Goal: Task Accomplishment & Management: Use online tool/utility

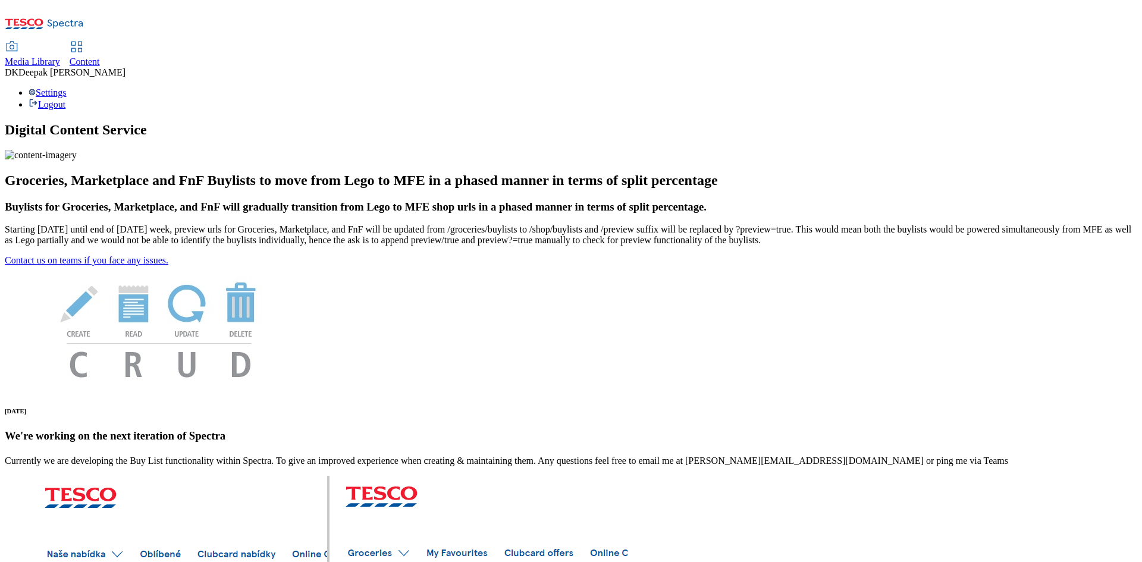
click at [100, 56] on span "Content" at bounding box center [85, 61] width 30 height 10
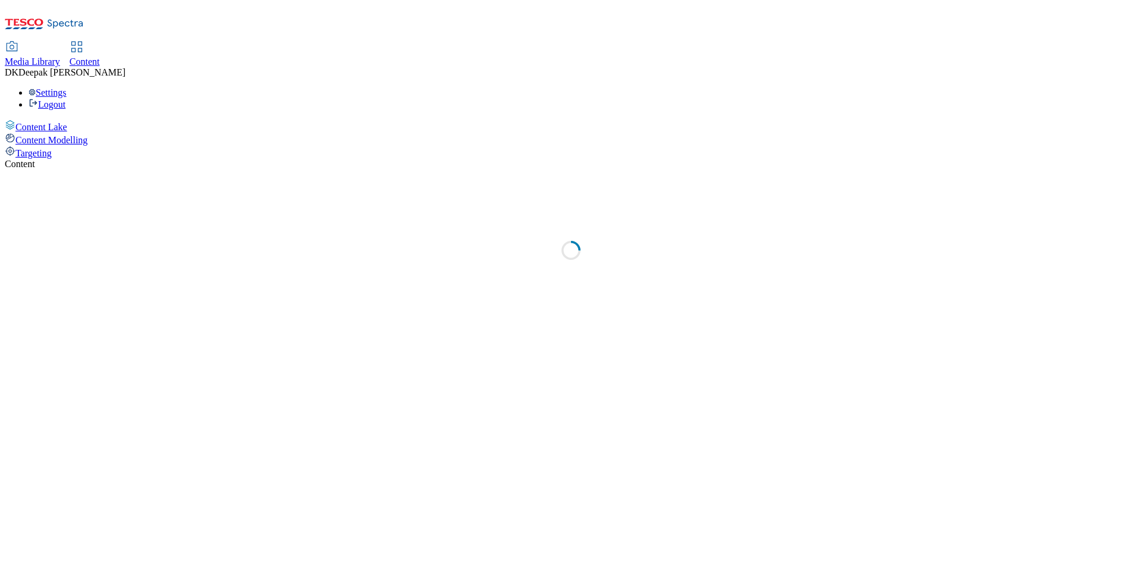
select select "ghs-[GEOGRAPHIC_DATA]"
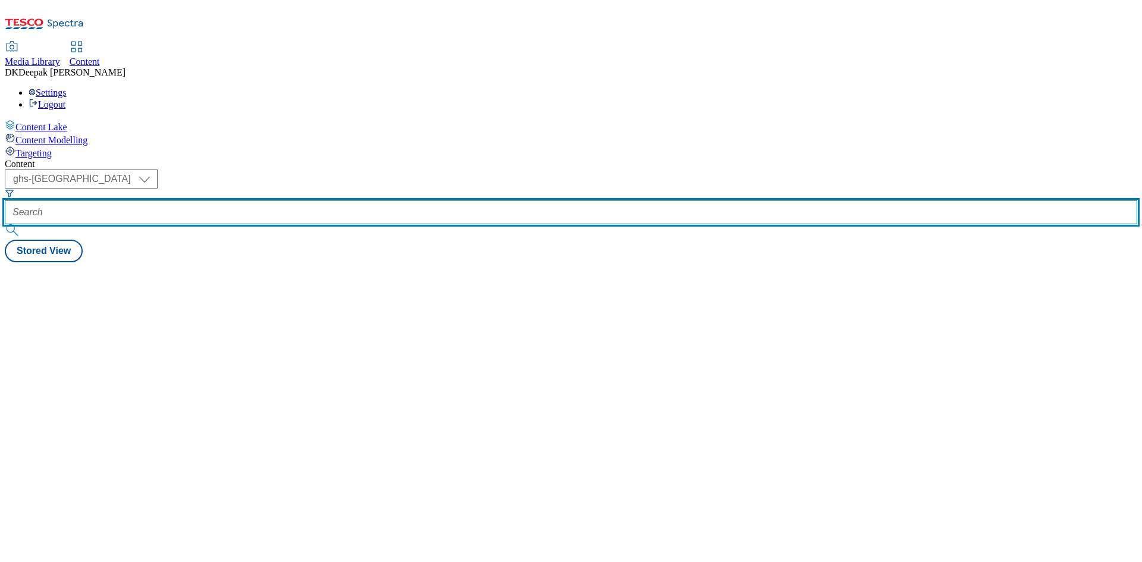
click at [279, 200] on input "text" at bounding box center [571, 212] width 1132 height 24
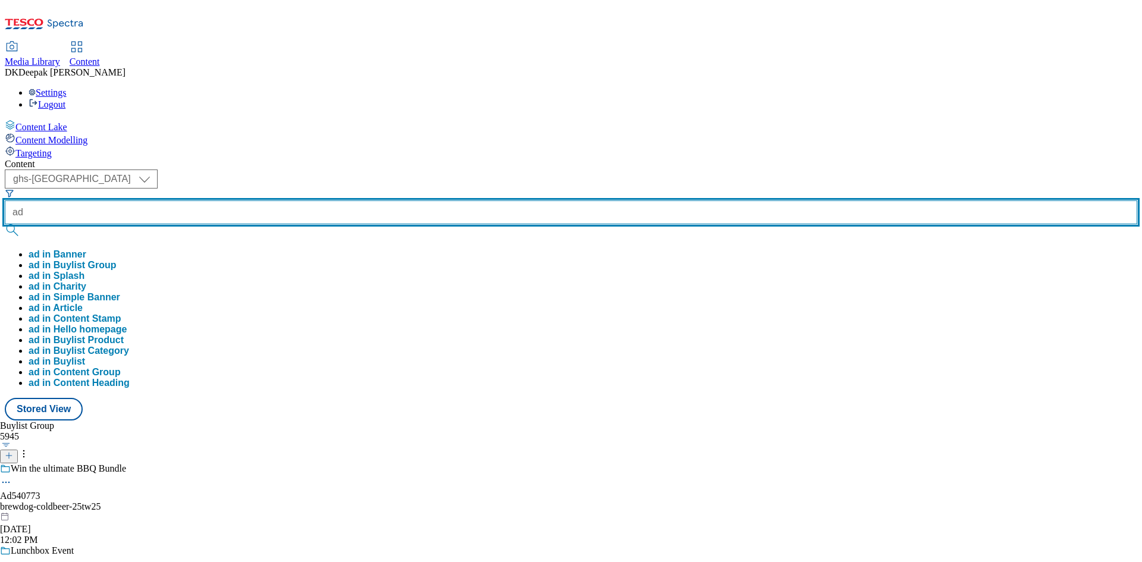
paste input "540773"
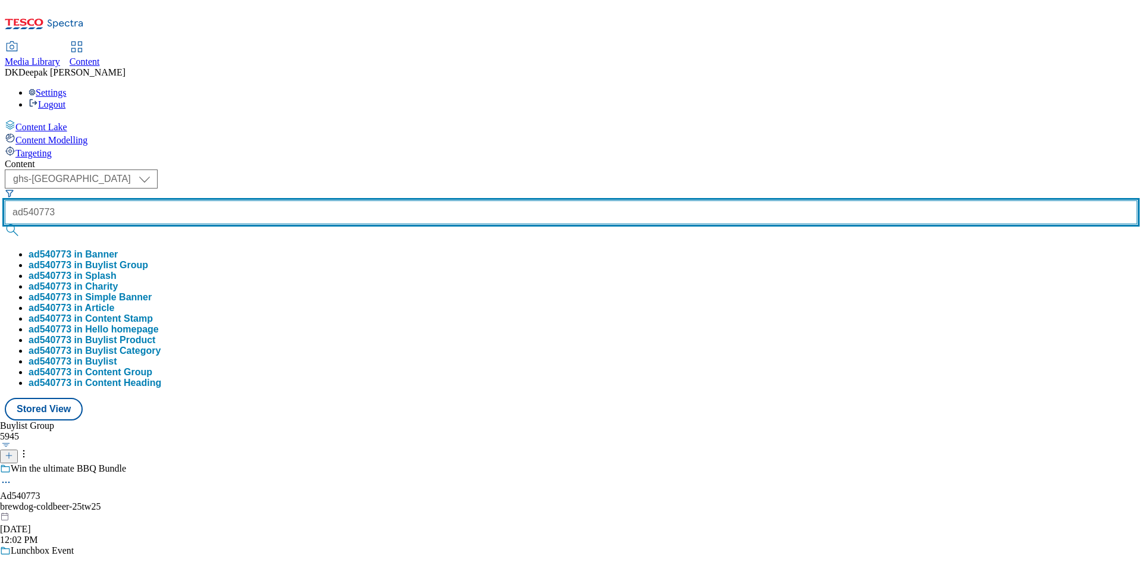
type input "ad540773"
click at [5, 224] on button "submit" at bounding box center [13, 230] width 17 height 12
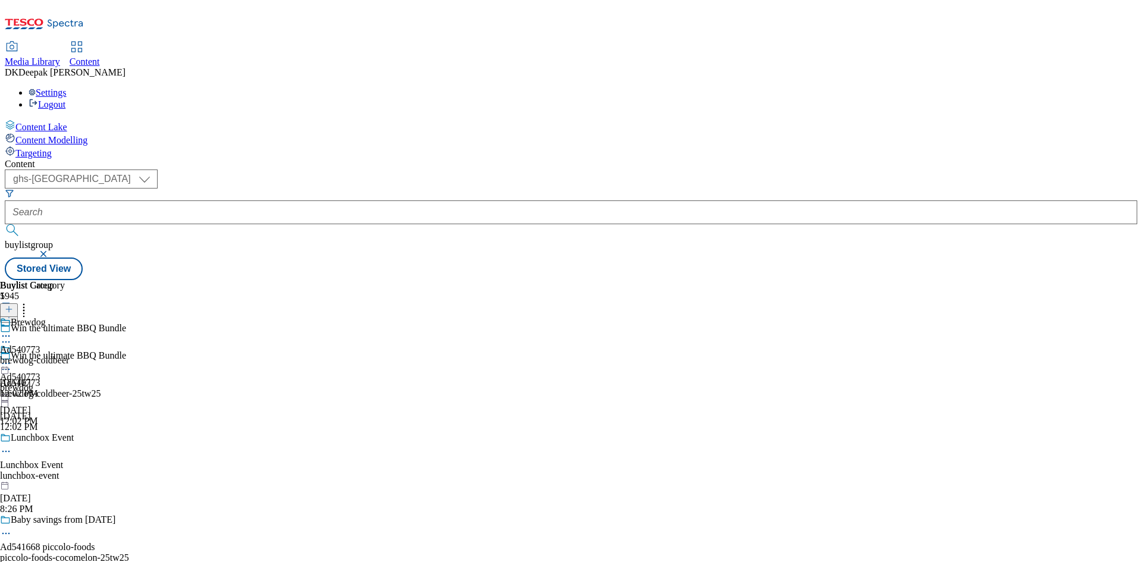
click at [7, 369] on circle at bounding box center [6, 370] width 2 height 2
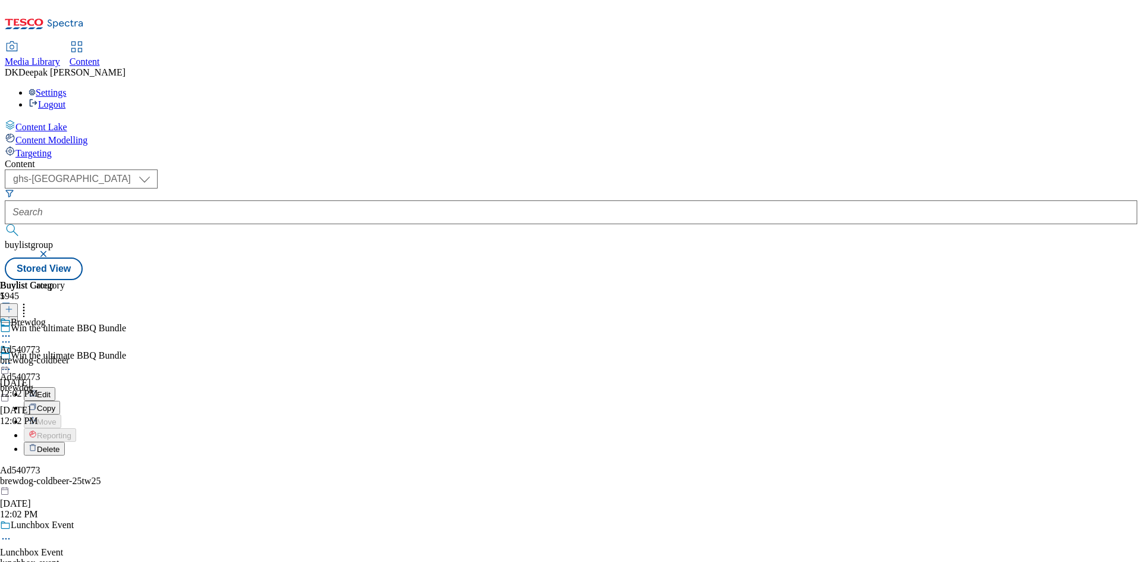
click at [55, 387] on button "Edit" at bounding box center [40, 394] width 32 height 14
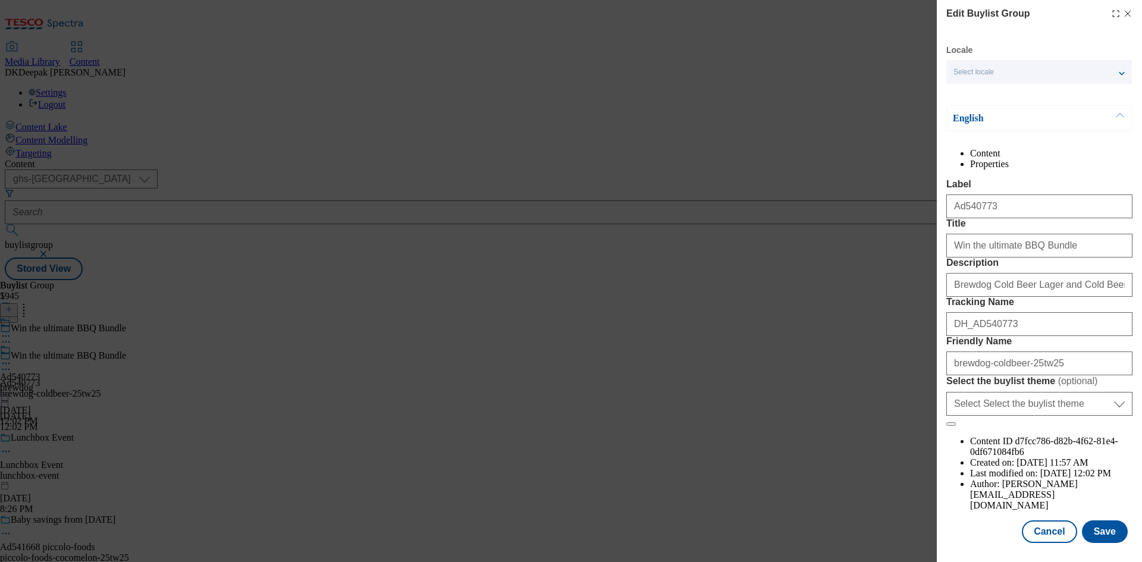
scroll to position [46, 0]
click at [1047, 527] on button "Cancel" at bounding box center [1049, 531] width 55 height 23
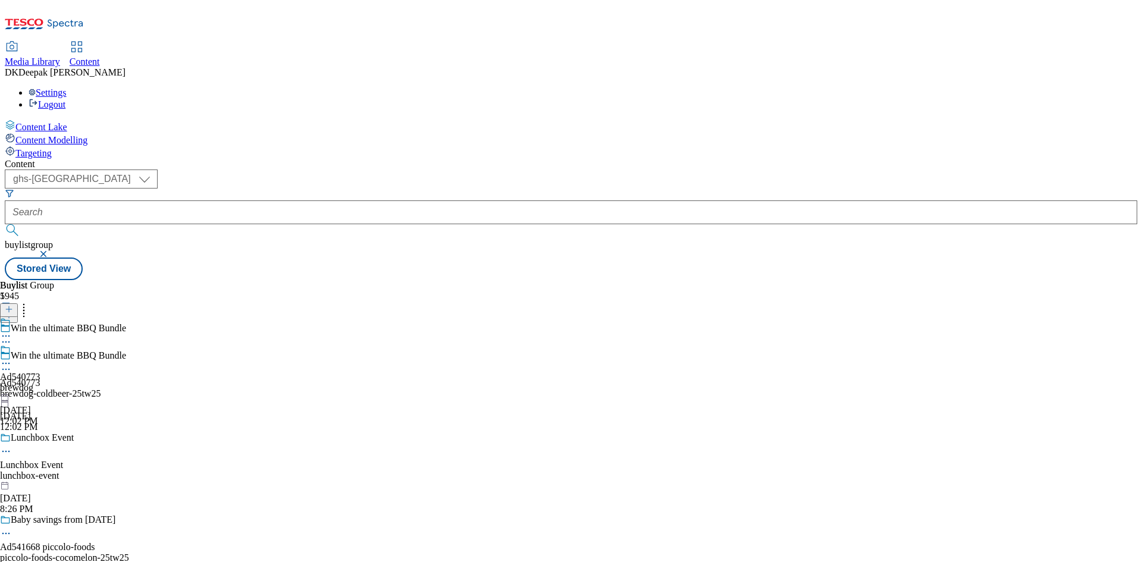
scroll to position [0, 0]
click at [40, 372] on div "Ad540773" at bounding box center [20, 377] width 40 height 11
click at [12, 357] on icon at bounding box center [6, 363] width 12 height 12
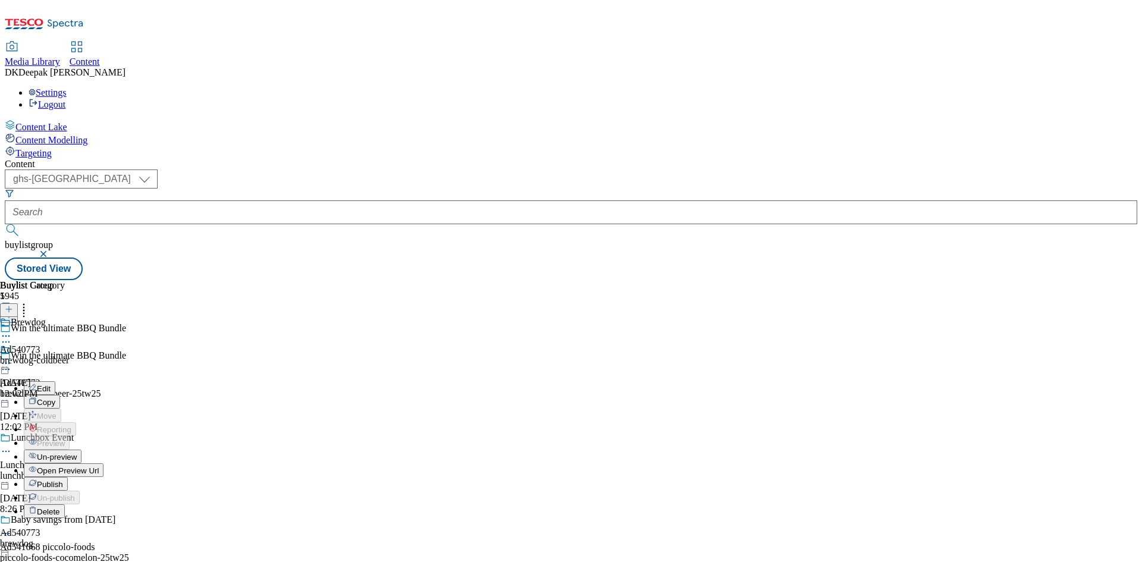
click at [55, 381] on button "Edit" at bounding box center [40, 388] width 32 height 14
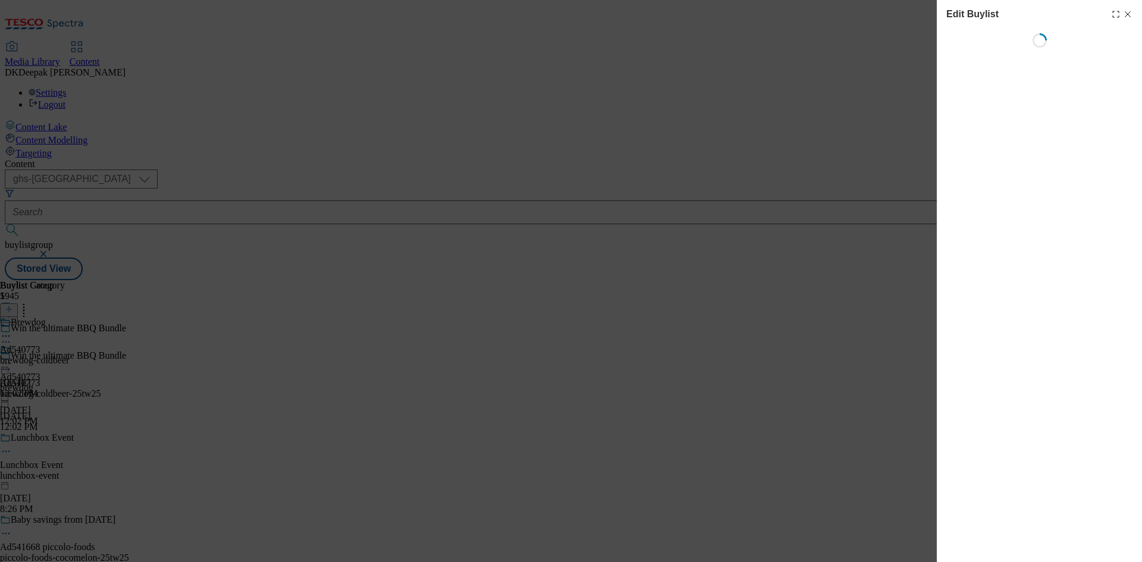
select select "tactical"
select select "supplier funded short term 1-3 weeks"
select select "dunnhumby"
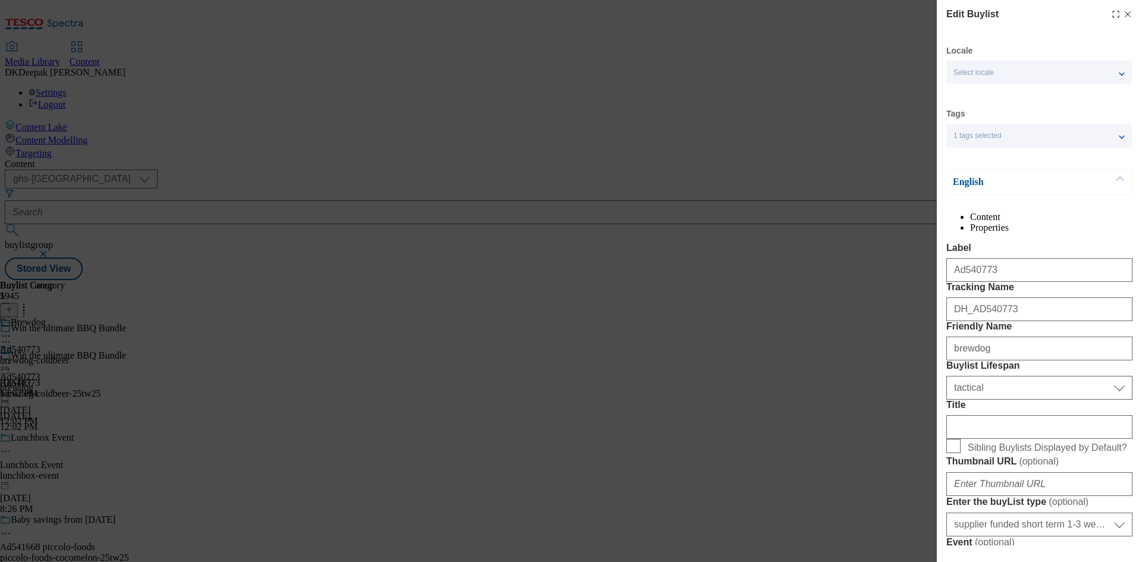
select select "Banner"
click at [890, 392] on div "Edit Buylist Locale Select locale English Welsh Tags 1 tags selected fnf market…" at bounding box center [571, 281] width 1142 height 562
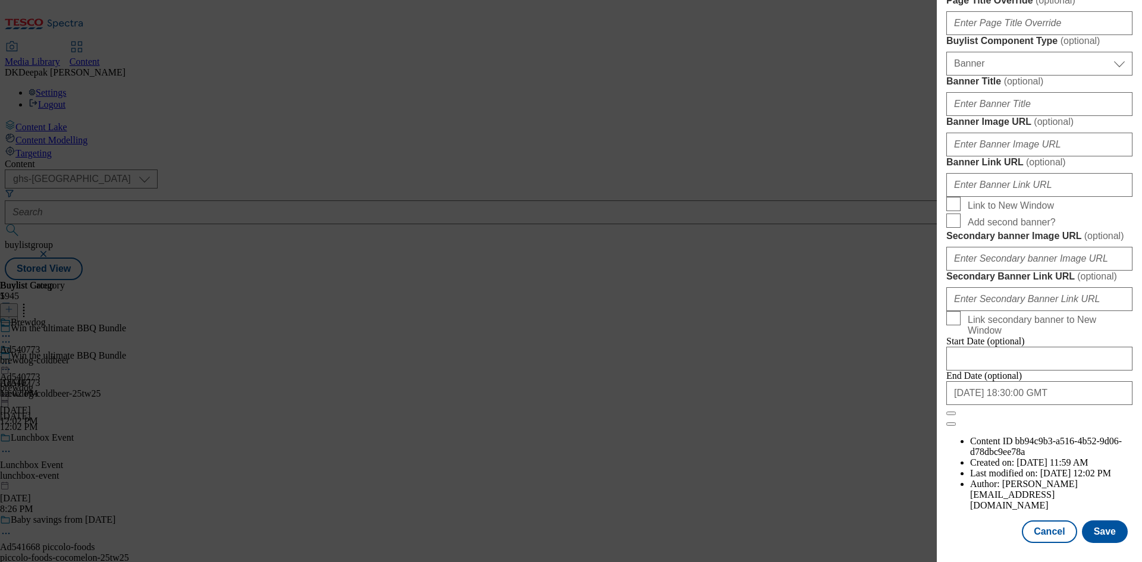
scroll to position [1231, 0]
click at [1045, 532] on button "Cancel" at bounding box center [1049, 531] width 55 height 23
select select "tactical"
select select "supplier funded short term 1-3 weeks"
select select "dunnhumby"
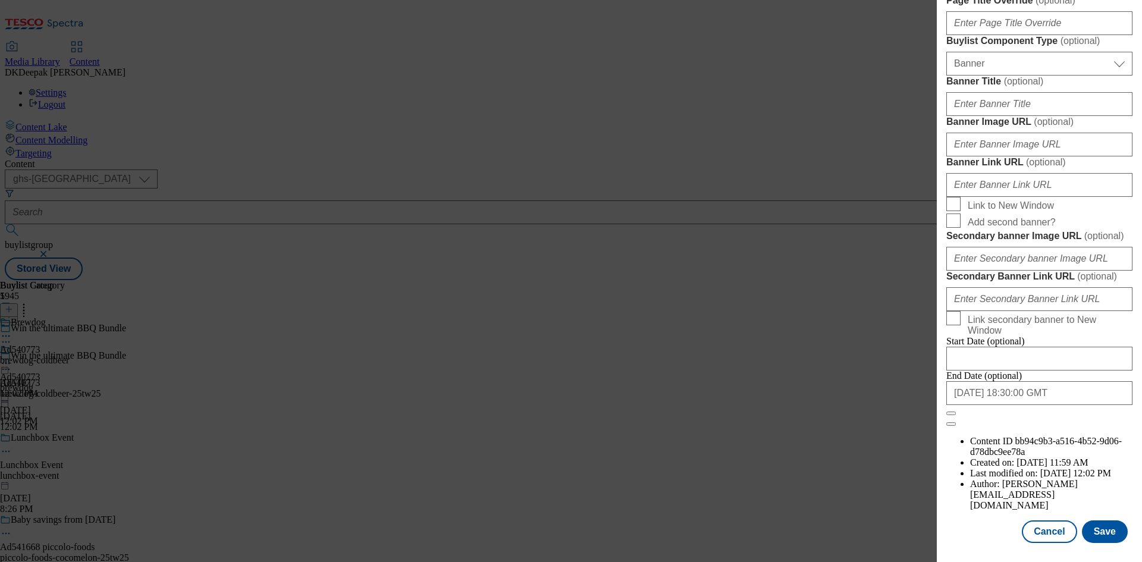
select select "Banner"
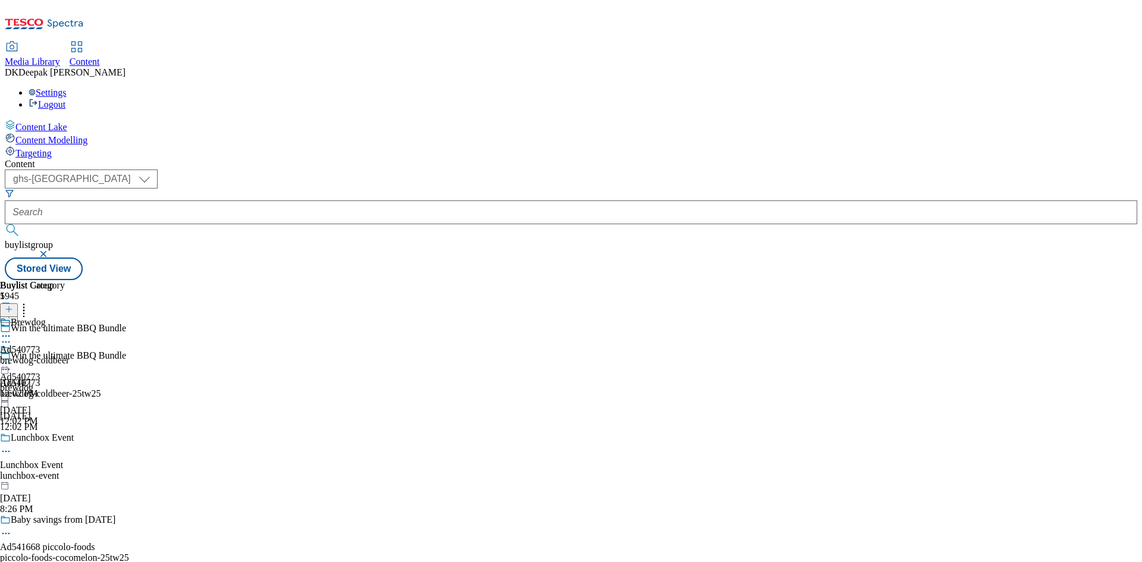
scroll to position [964, 0]
click at [69, 317] on div "Brewdog Ad540773 brewdog-coldbeer [DATE] 12:02 PM" at bounding box center [34, 358] width 69 height 82
click at [12, 357] on icon at bounding box center [6, 363] width 12 height 12
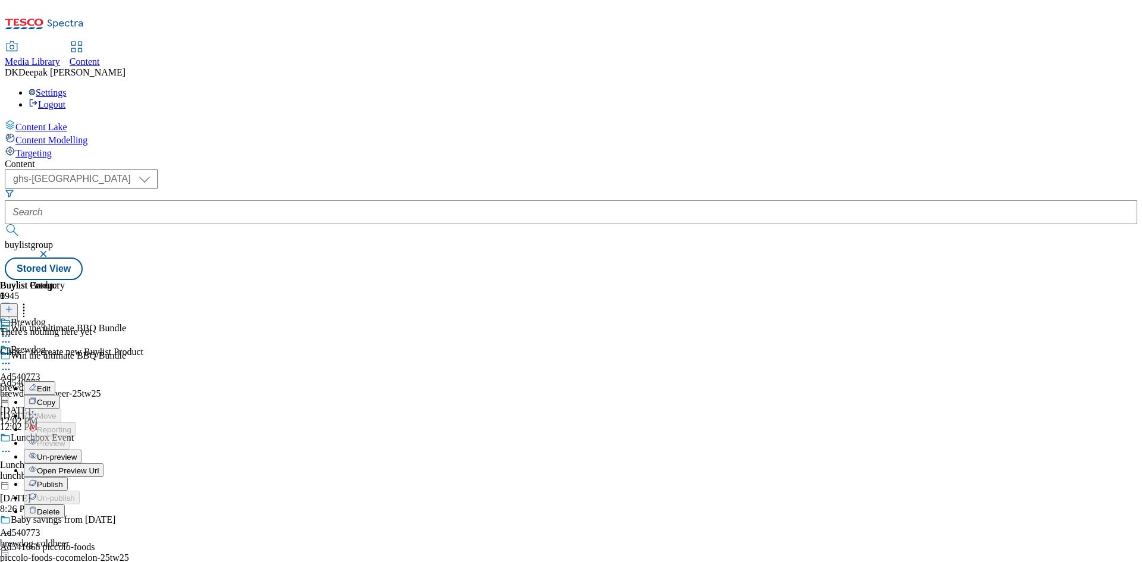
click at [55, 381] on button "Edit" at bounding box center [40, 388] width 32 height 14
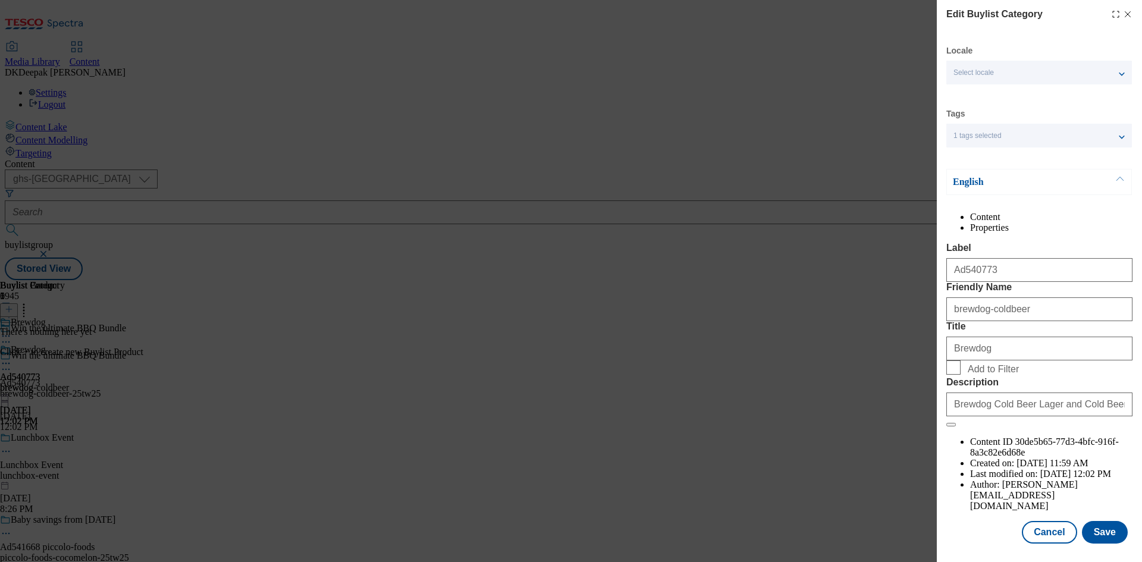
scroll to position [23, 0]
click at [1039, 527] on button "Cancel" at bounding box center [1049, 531] width 55 height 23
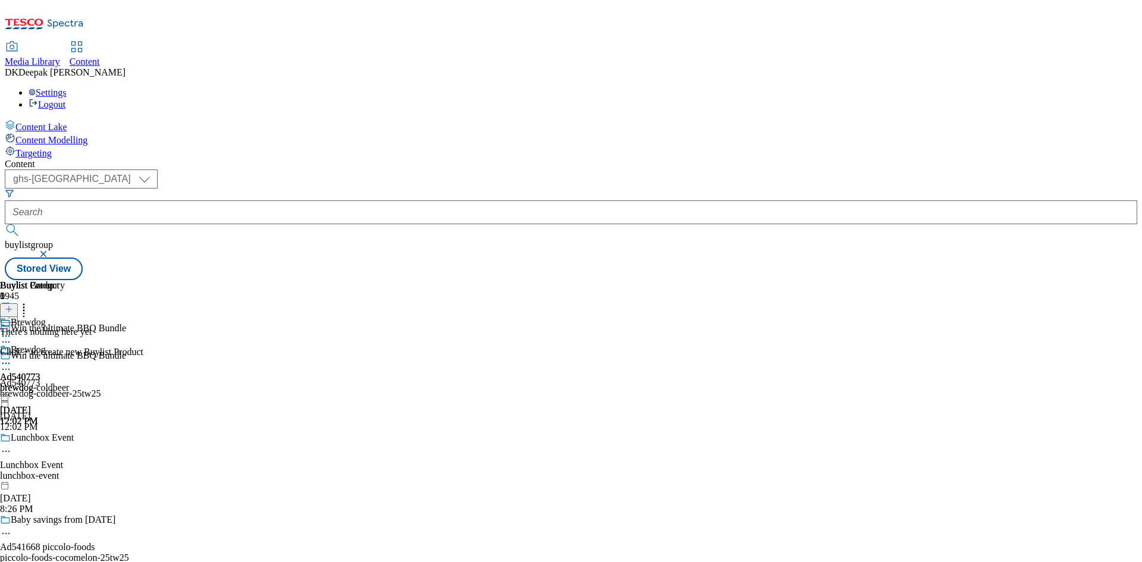
scroll to position [0, 0]
click at [12, 357] on icon at bounding box center [6, 363] width 12 height 12
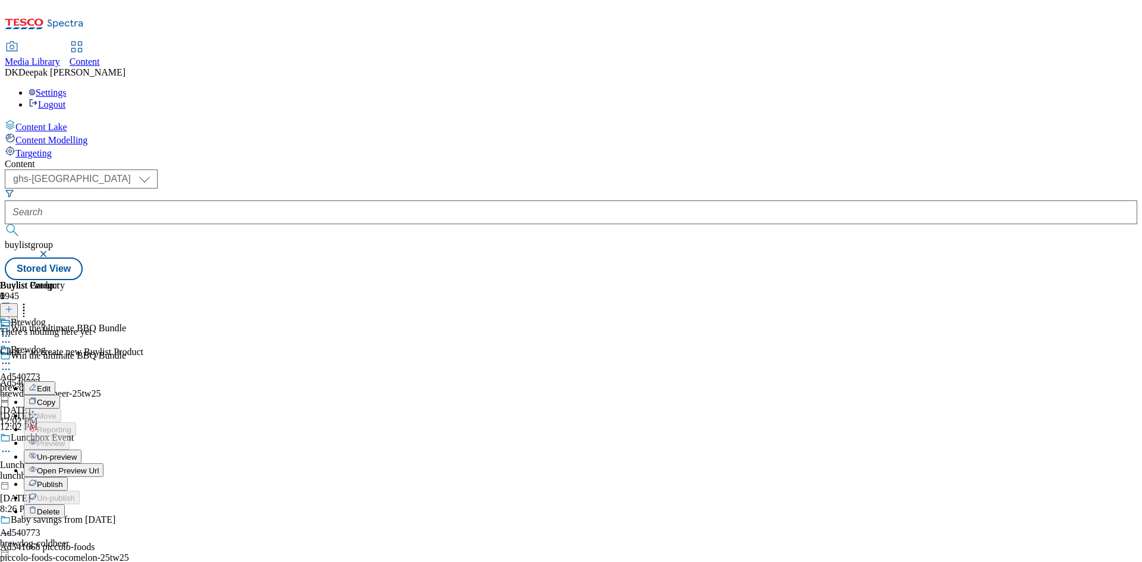
click at [99, 466] on span "Open Preview Url" at bounding box center [68, 470] width 62 height 9
